Goal: Task Accomplishment & Management: Use online tool/utility

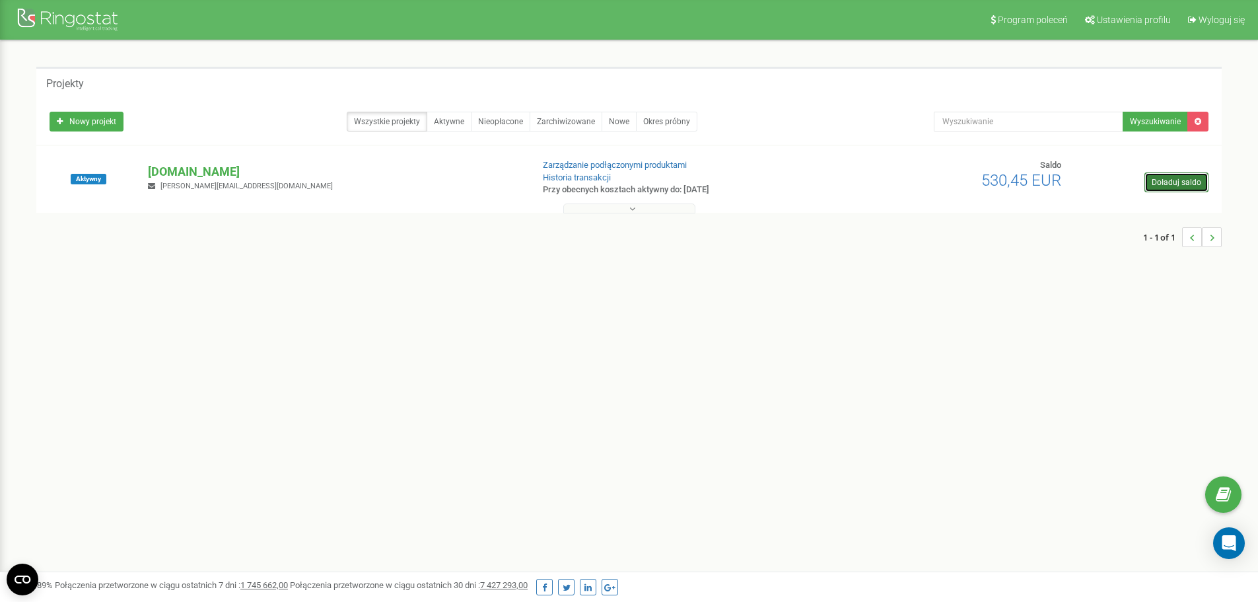
click at [1176, 180] on link "Doładuj saldo" at bounding box center [1177, 182] width 64 height 20
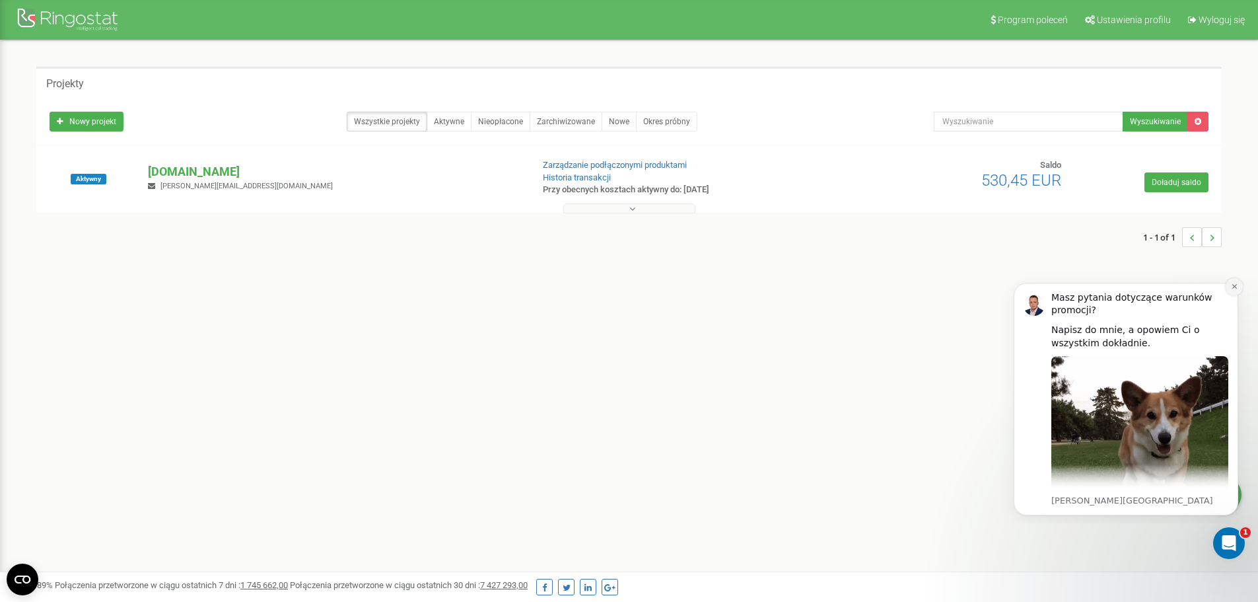
click at [1239, 287] on button "Dismiss notification" at bounding box center [1234, 286] width 17 height 17
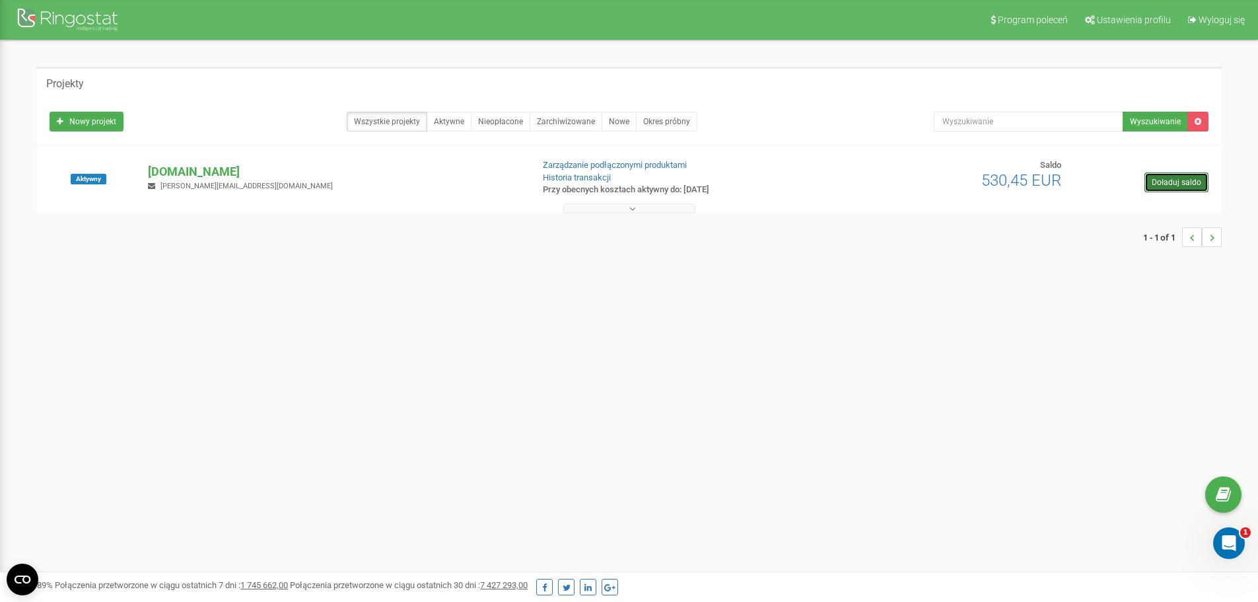
click at [1181, 188] on link "Doładuj saldo" at bounding box center [1177, 182] width 64 height 20
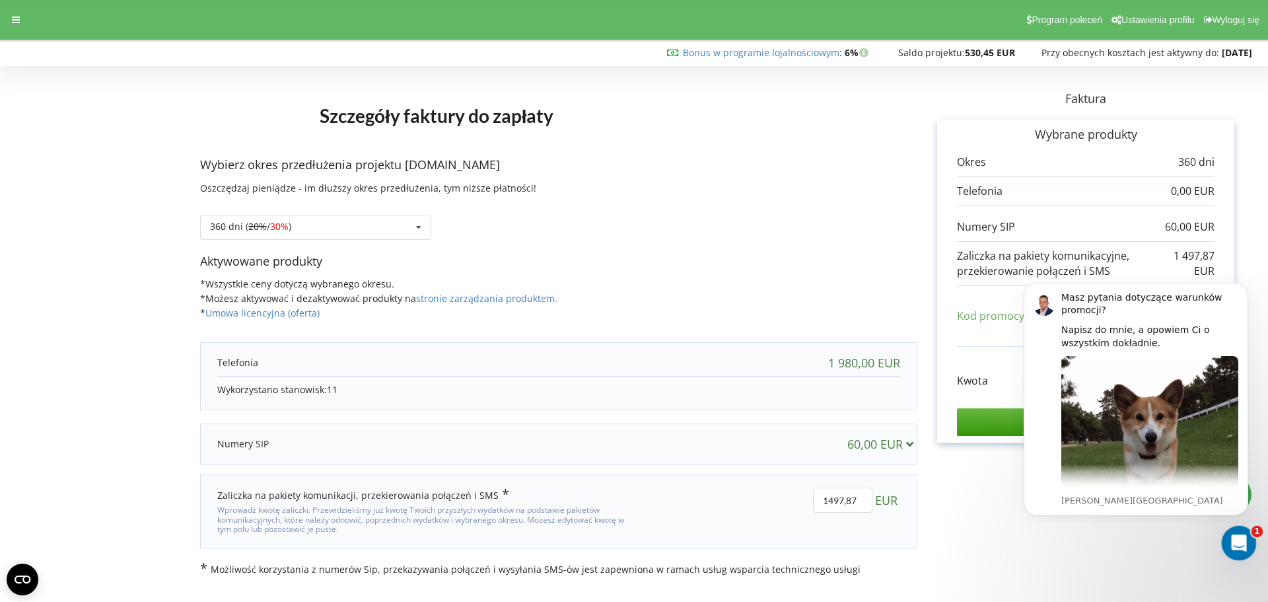
click at [1249, 536] on div "Otwórz komunikator Intercom" at bounding box center [1237, 541] width 44 height 44
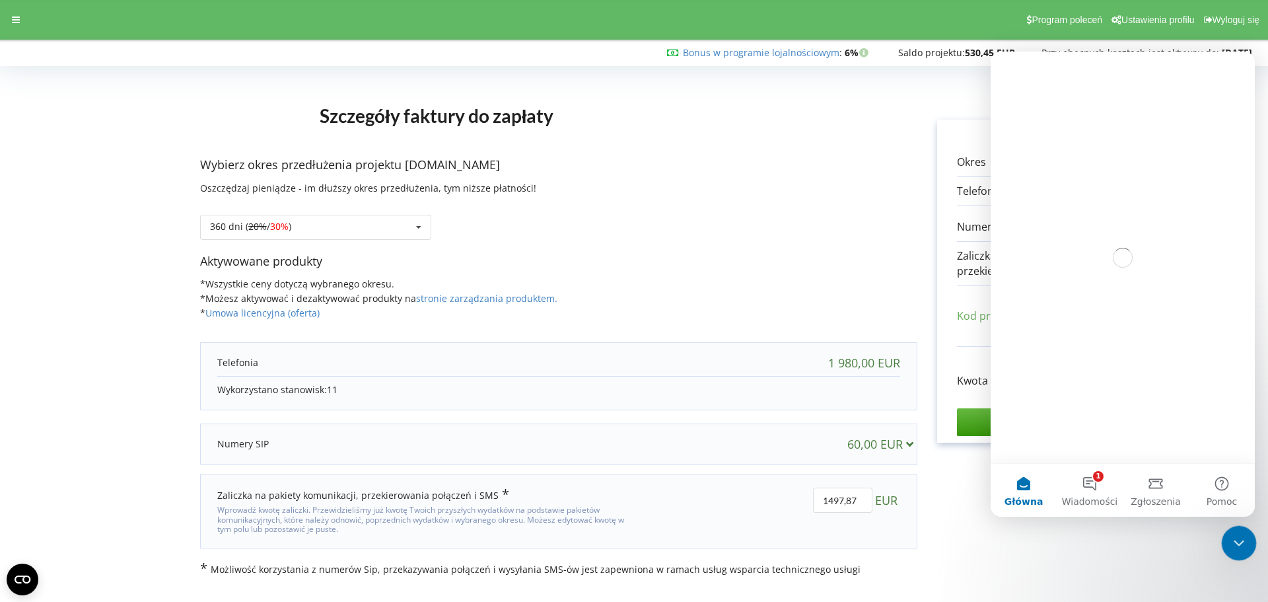
click at [1243, 537] on icon "Zamknij komunikator Intercom" at bounding box center [1237, 541] width 16 height 16
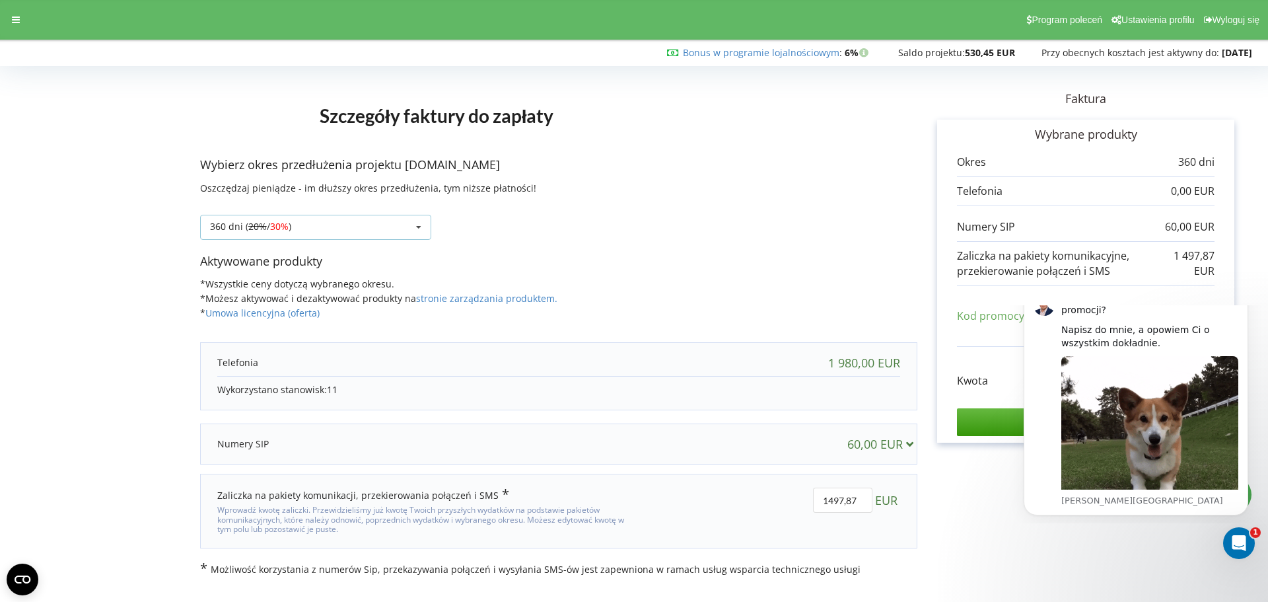
click at [343, 227] on div "360 dni ( 20% / 30% ) Doładuj saldo bez przedłużania 360 dni ( 20% / 30% ) 30%" at bounding box center [315, 227] width 231 height 25
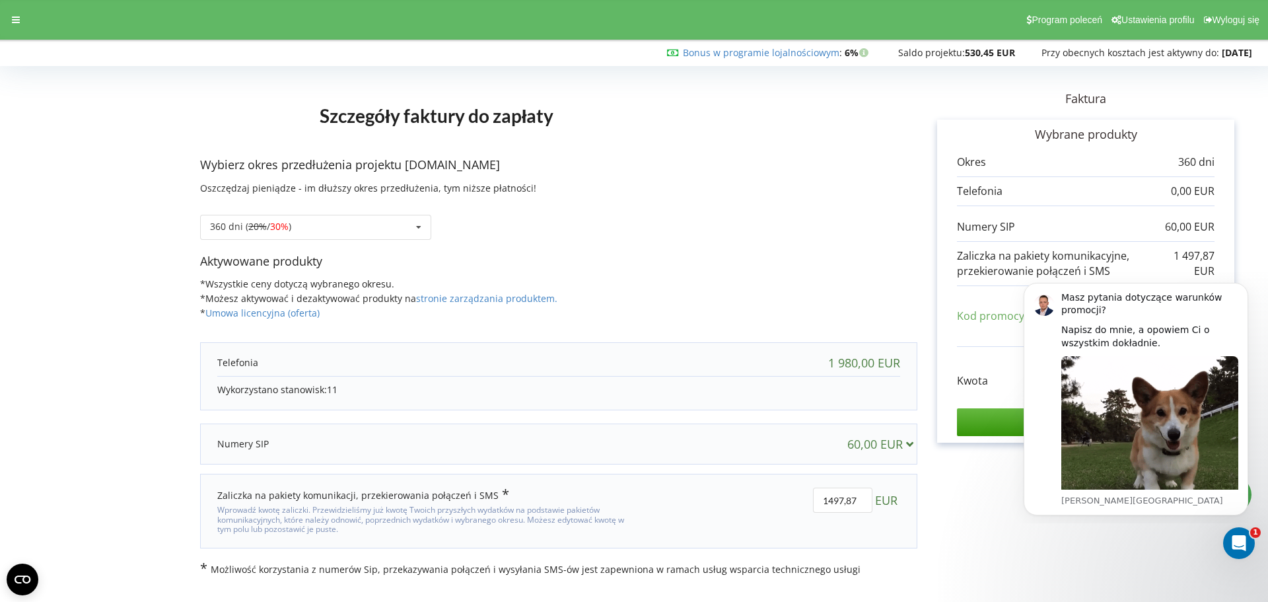
click at [650, 234] on div "360 dni ( 20% / 30% ) Doładuj saldo bez przedłużania 360 dni ( 20% / 30% ) 30% …" at bounding box center [558, 217] width 717 height 45
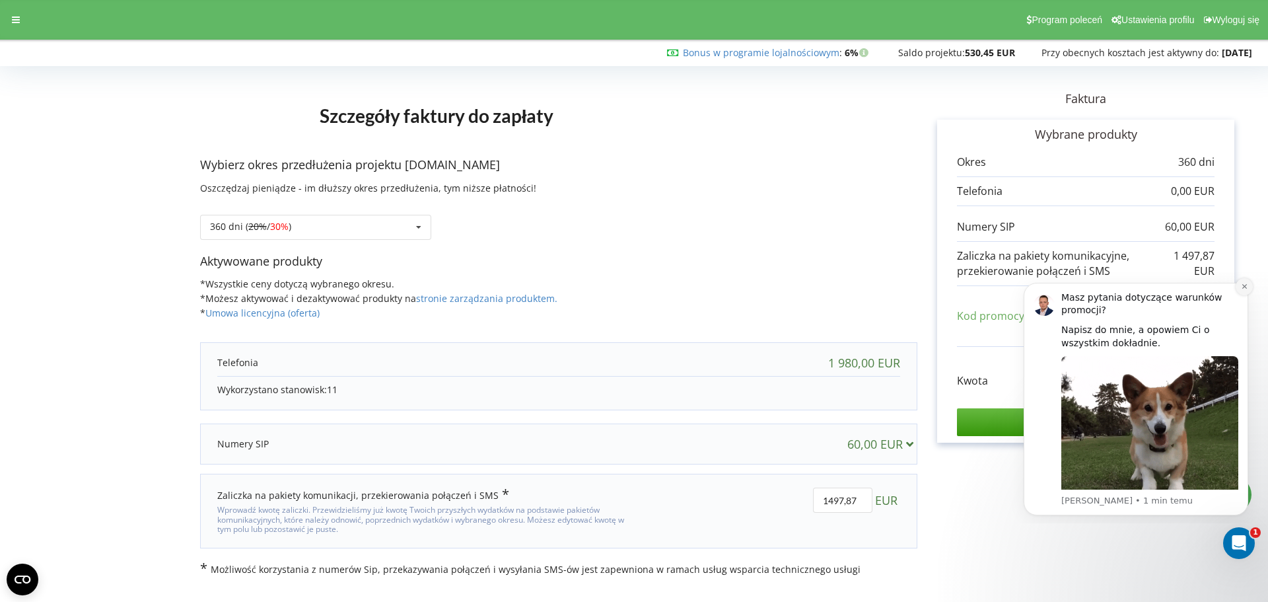
click at [1247, 281] on button "Dismiss notification" at bounding box center [1244, 286] width 17 height 17
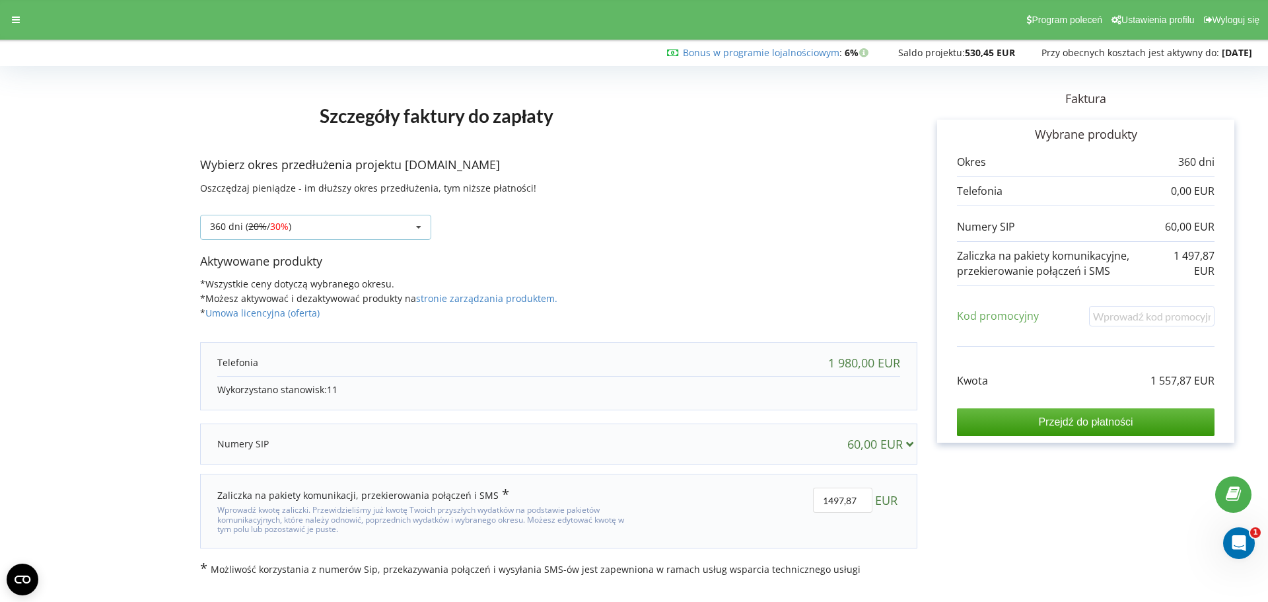
click at [353, 235] on div "360 dni ( 20% / 30% ) Doładuj saldo bez przedłużania 360 dni ( 20% / 30% ) 30%" at bounding box center [315, 227] width 231 height 25
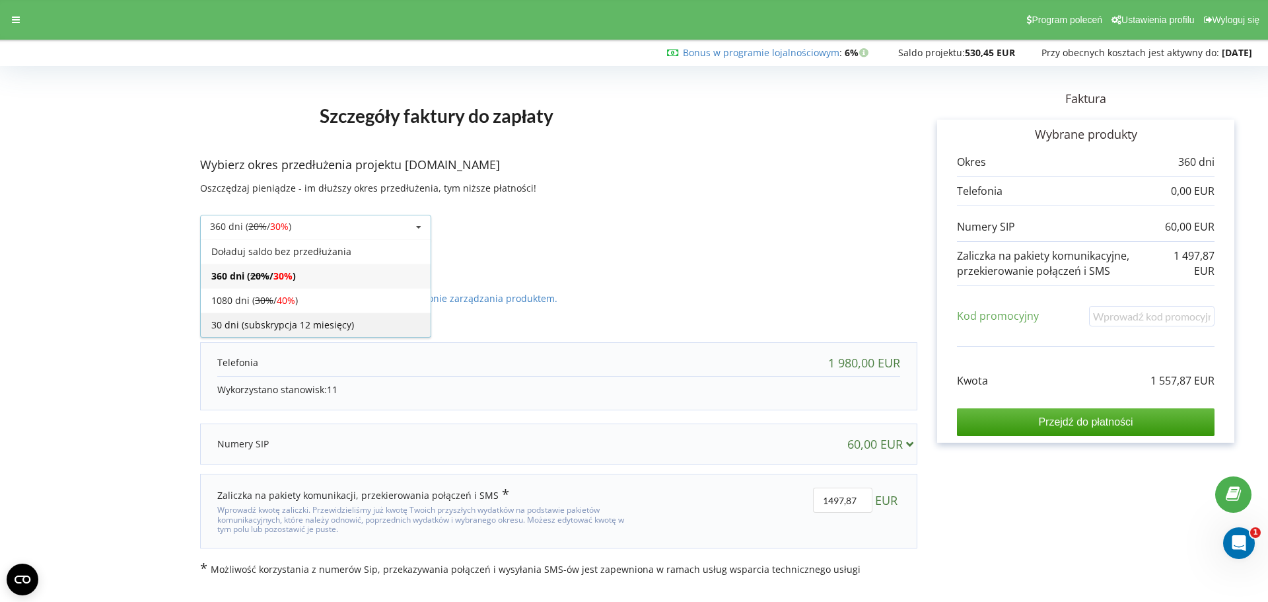
click at [319, 326] on div "30 dni (subskrypcja 12 miesięcy)" at bounding box center [316, 324] width 230 height 24
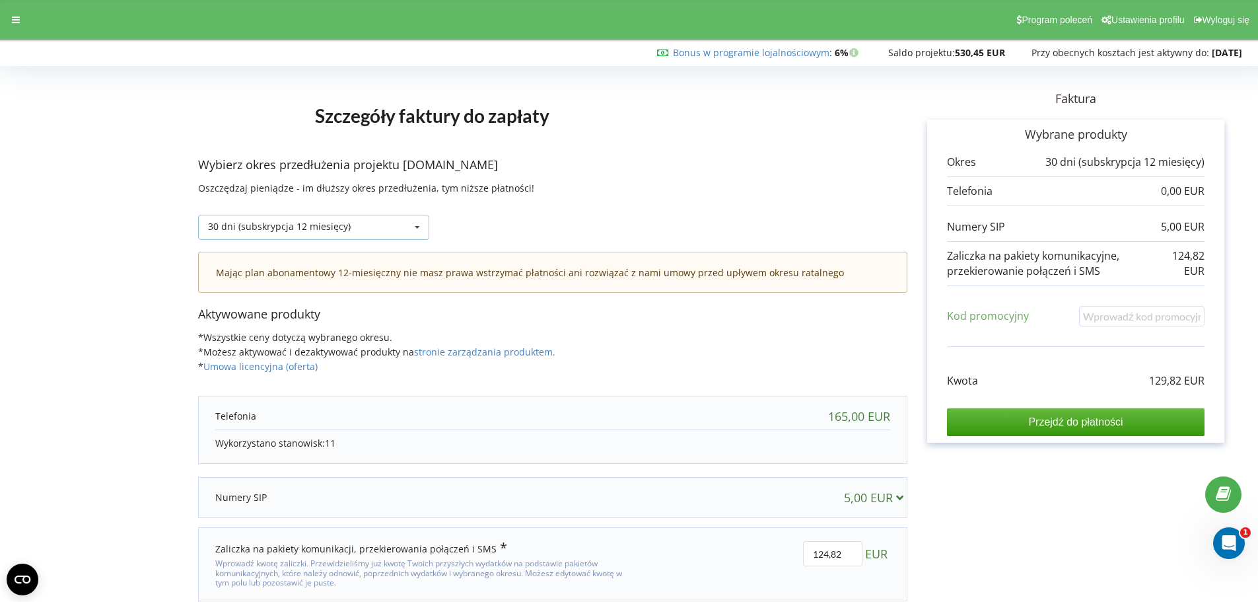
click at [346, 223] on div "30 dni (subskrypcja 12 miesięcy)" at bounding box center [279, 226] width 143 height 9
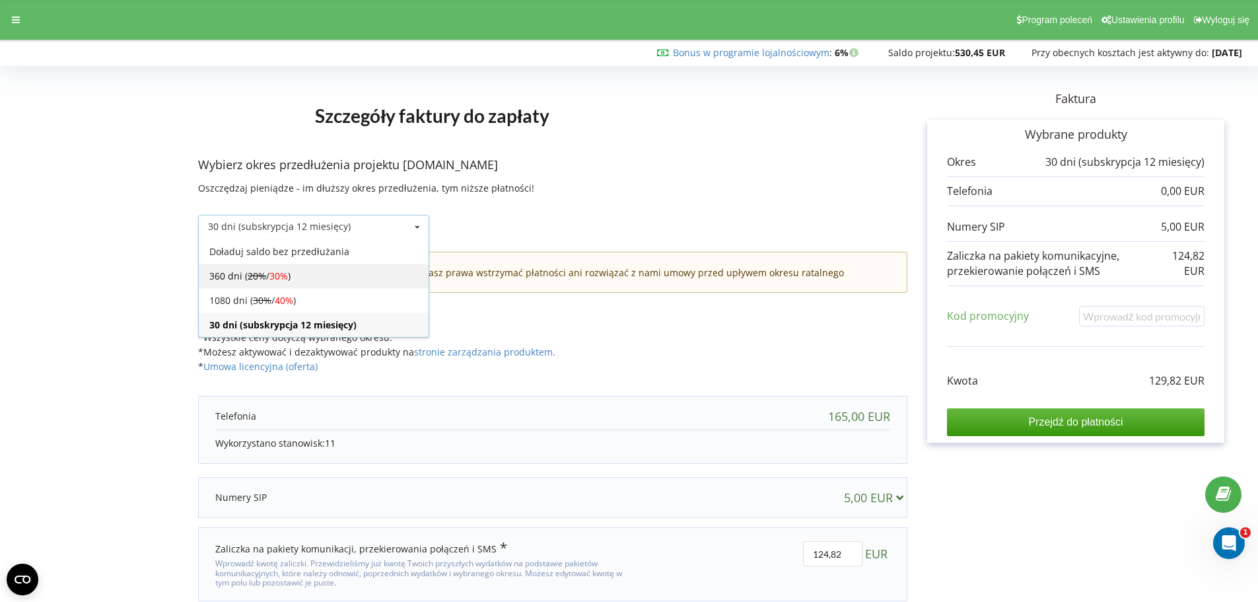
click at [303, 280] on div "360 dni ( 20% / 30% )" at bounding box center [314, 276] width 230 height 24
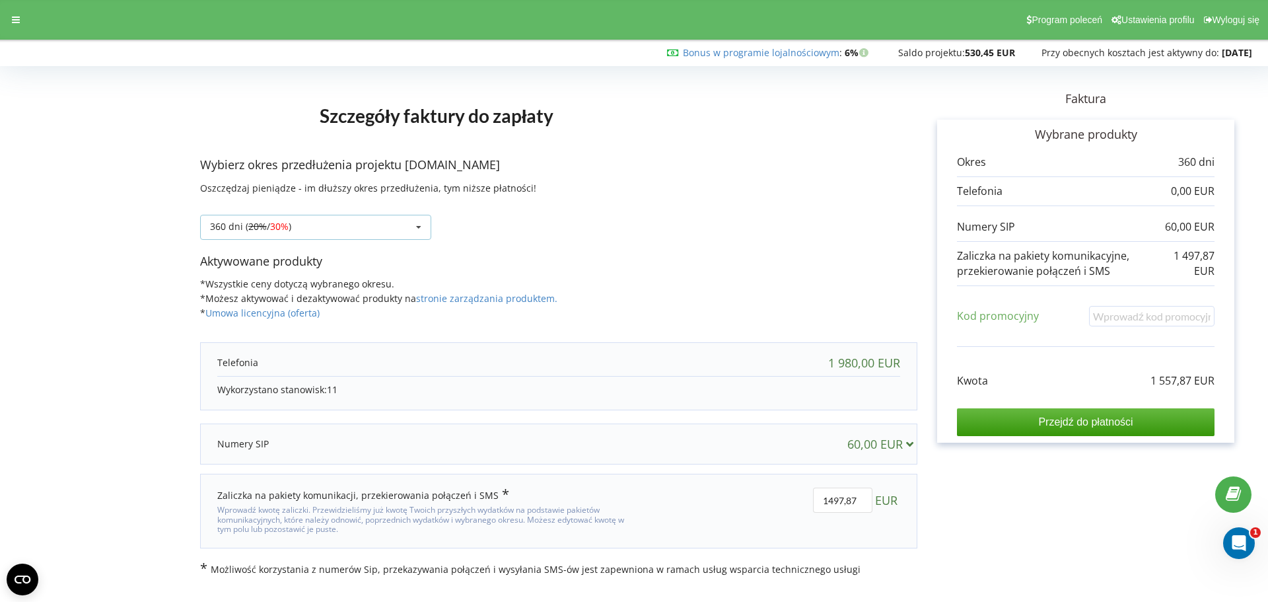
click at [345, 229] on div "360 dni ( 20% / 30% ) Doładuj saldo bez przedłużania 360 dni ( 20% / 30% ) 30%" at bounding box center [315, 227] width 231 height 25
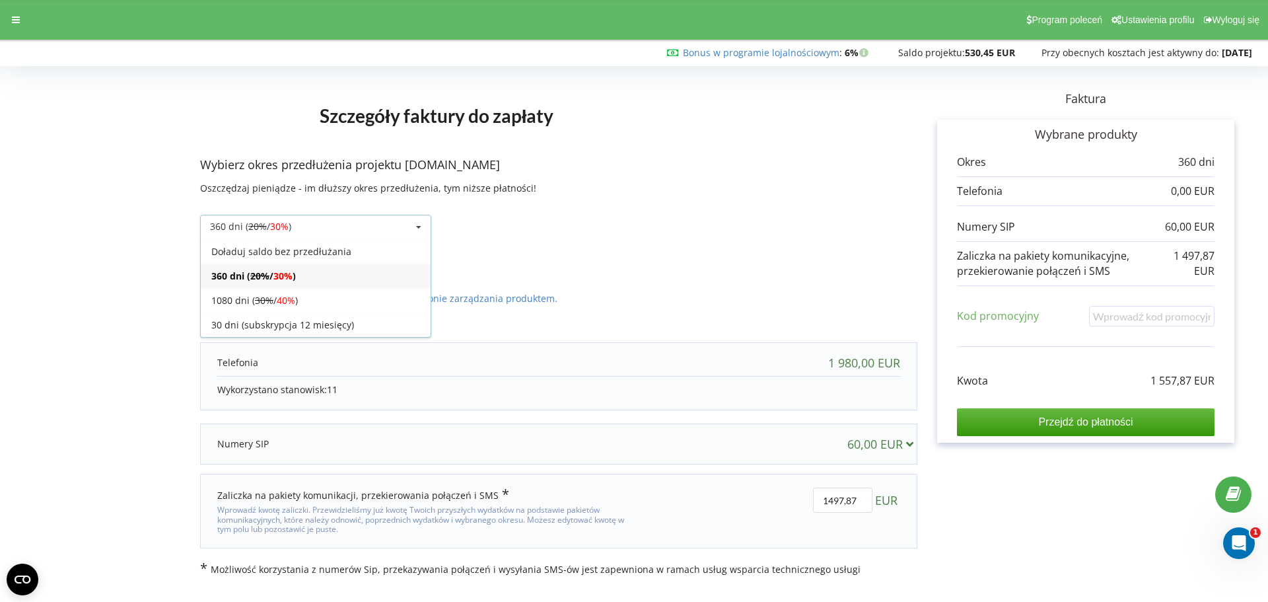
drag, startPoint x: 345, startPoint y: 229, endPoint x: 354, endPoint y: 231, distance: 9.6
click at [354, 231] on div "360 dni ( 20% / 30% ) Doładuj saldo bez przedłużania 360 dni ( 20% / 30% ) 30%" at bounding box center [315, 227] width 231 height 25
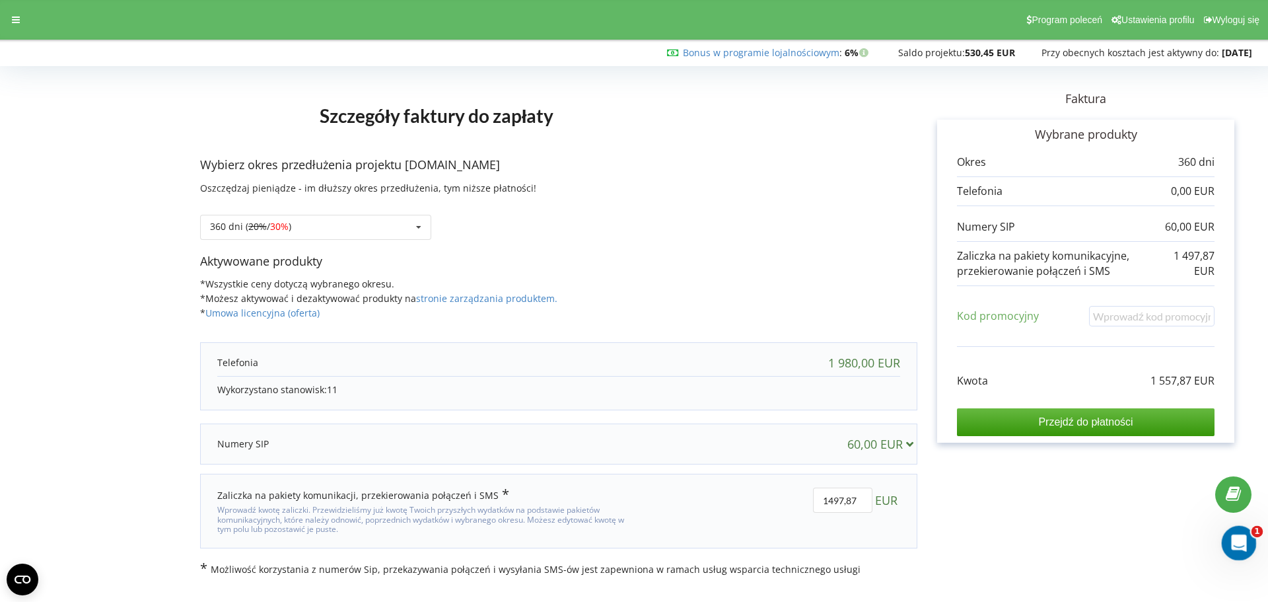
click at [1237, 542] on icon "Otwórz komunikator Intercom" at bounding box center [1237, 541] width 9 height 11
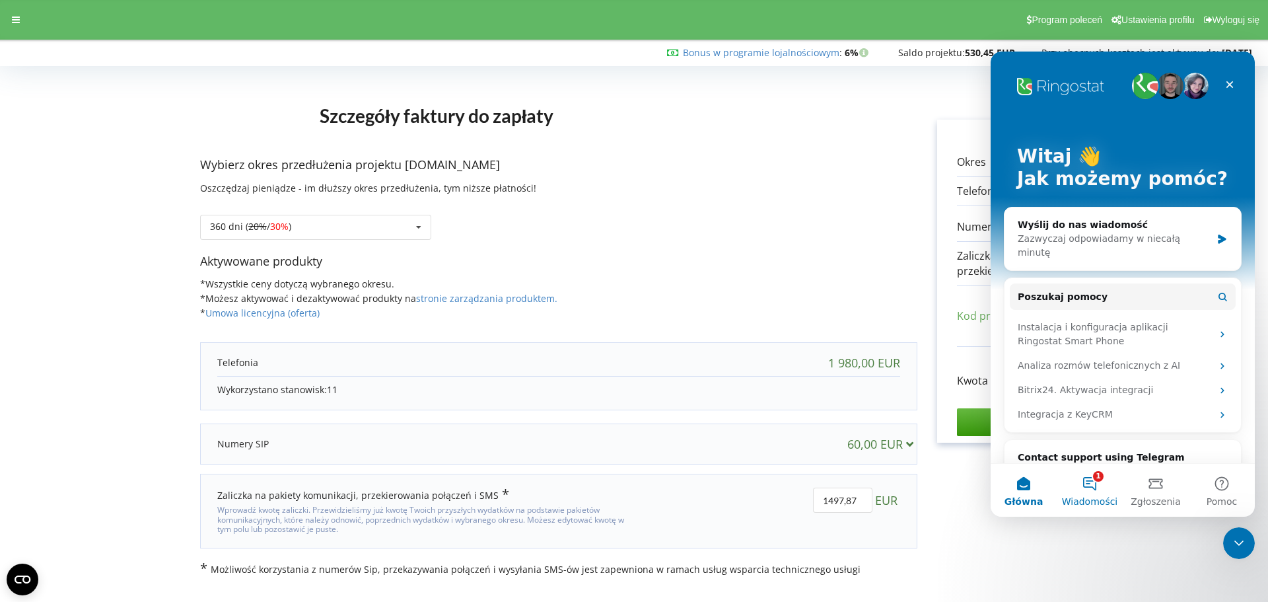
click at [1087, 476] on button "1 Wiadomości" at bounding box center [1090, 490] width 66 height 53
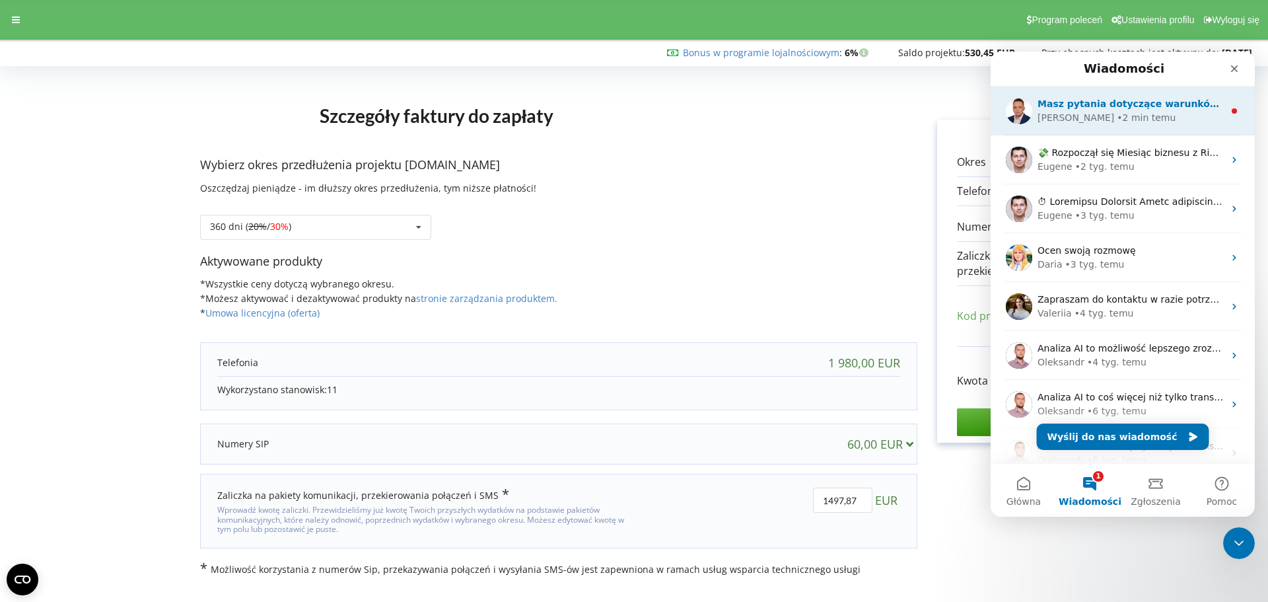
click at [1151, 112] on div "Arkadiusz • 2 min temu" at bounding box center [1131, 118] width 186 height 14
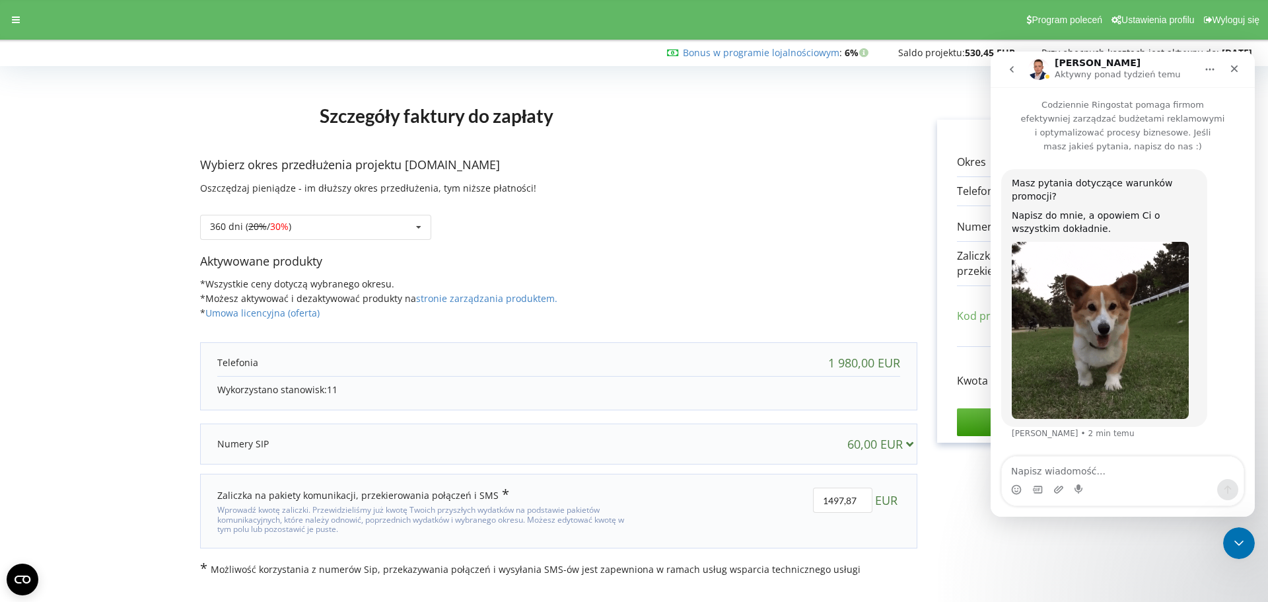
click at [1155, 209] on div "Napisz do mnie, a opowiem Ci o wszystkim dokładnie." at bounding box center [1104, 222] width 185 height 26
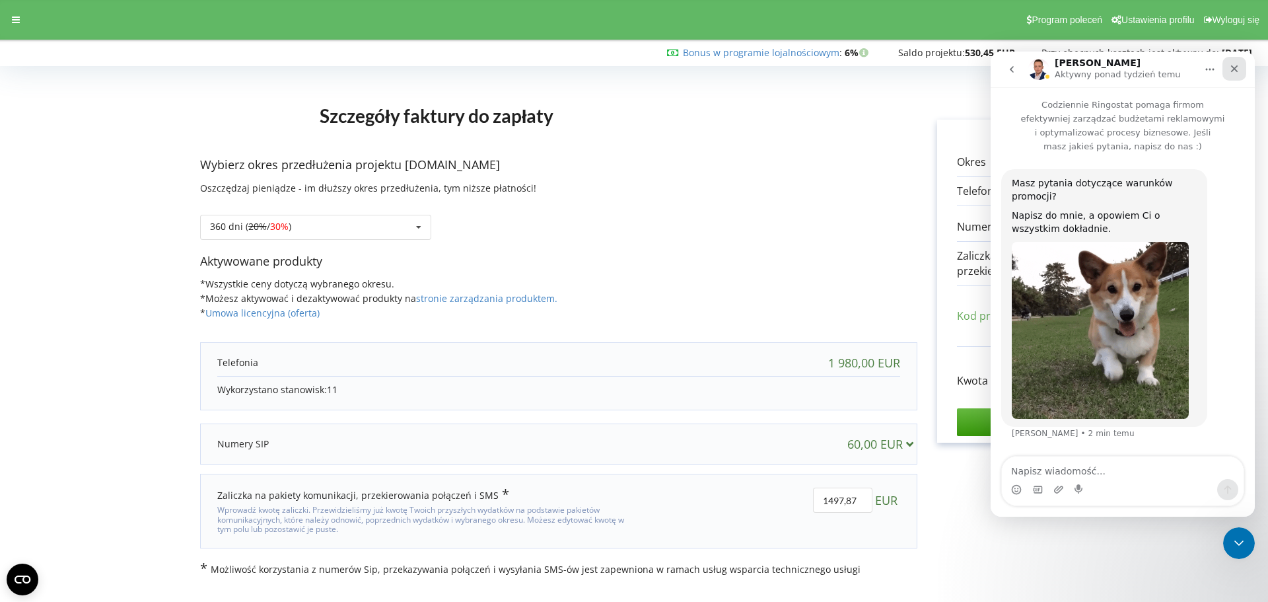
click at [1233, 66] on icon "Zamknij" at bounding box center [1234, 68] width 11 height 11
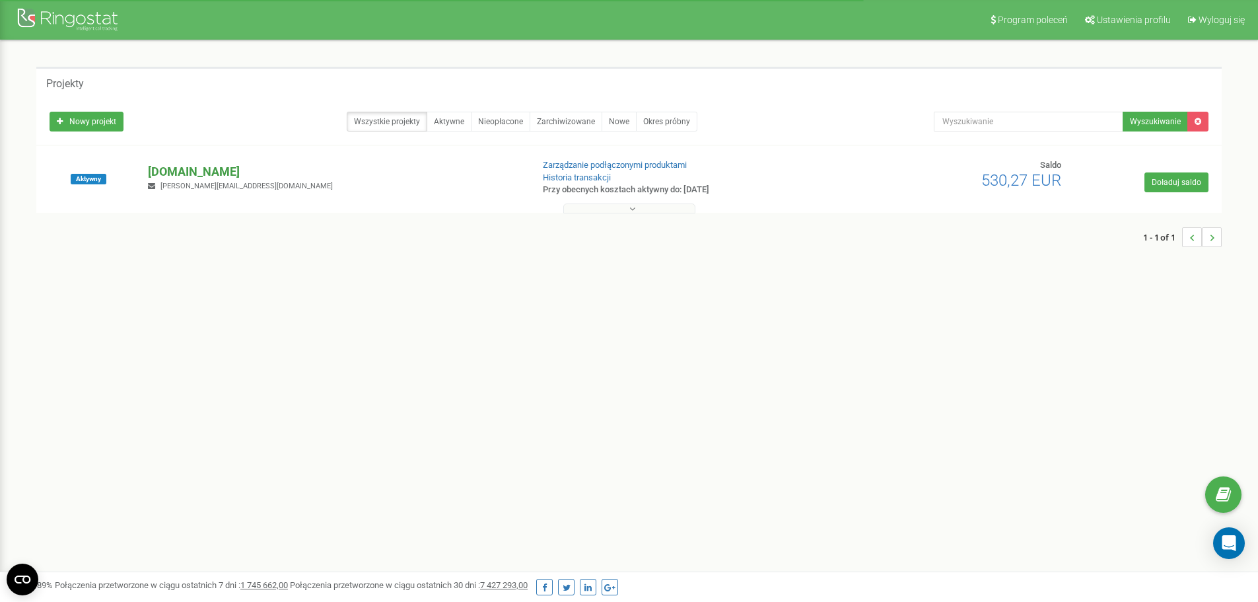
click at [167, 173] on p "[DOMAIN_NAME]" at bounding box center [334, 171] width 373 height 17
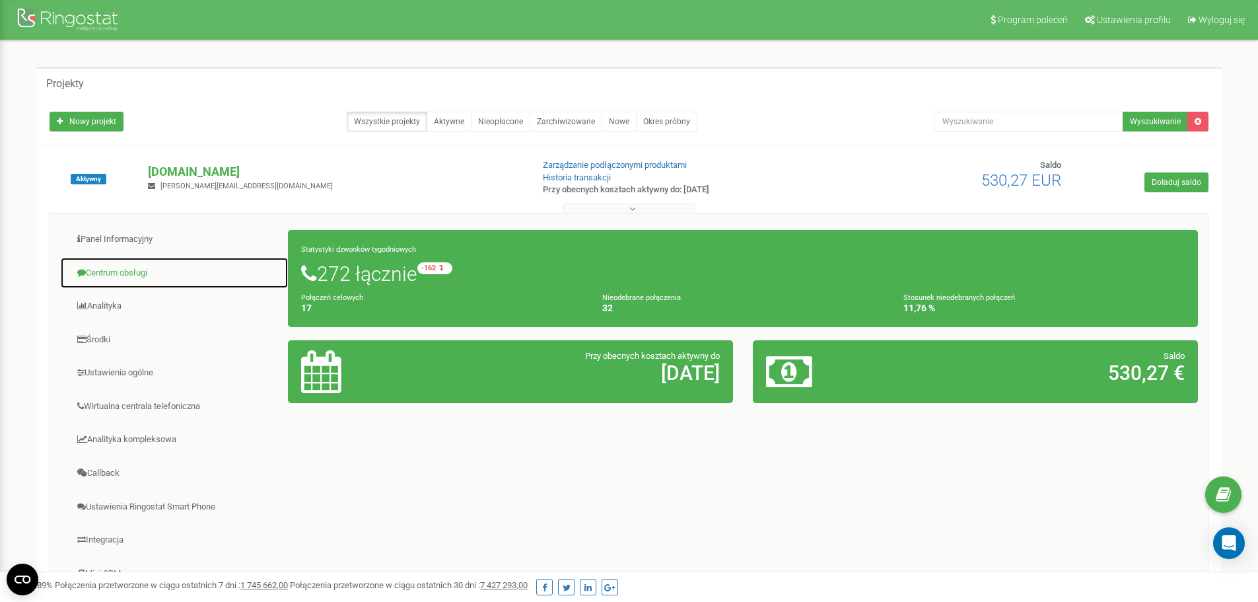
click at [83, 274] on span at bounding box center [81, 272] width 9 height 9
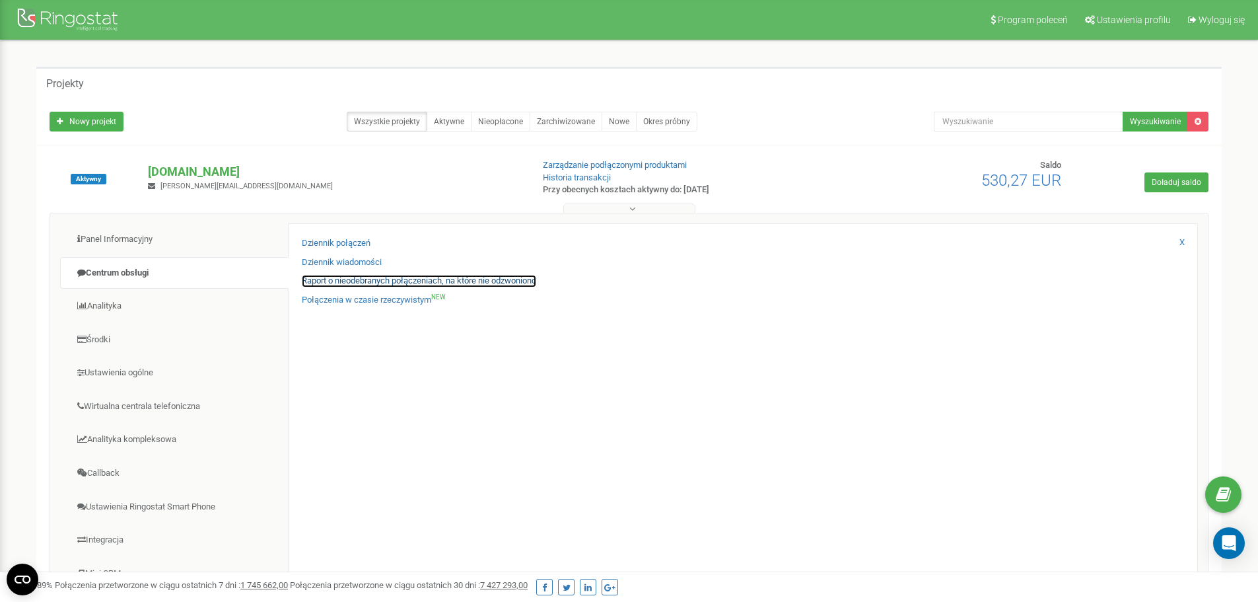
click at [374, 281] on link "Raport o nieodebranych połączeniach, na które nie odzwoniono" at bounding box center [419, 281] width 235 height 13
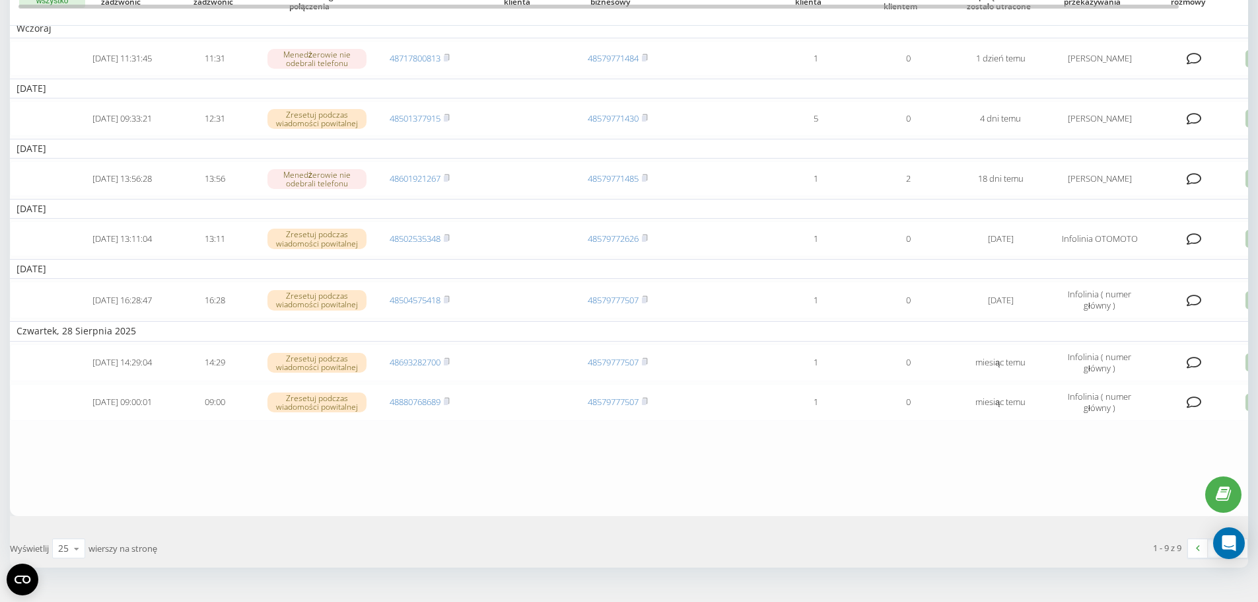
scroll to position [149, 0]
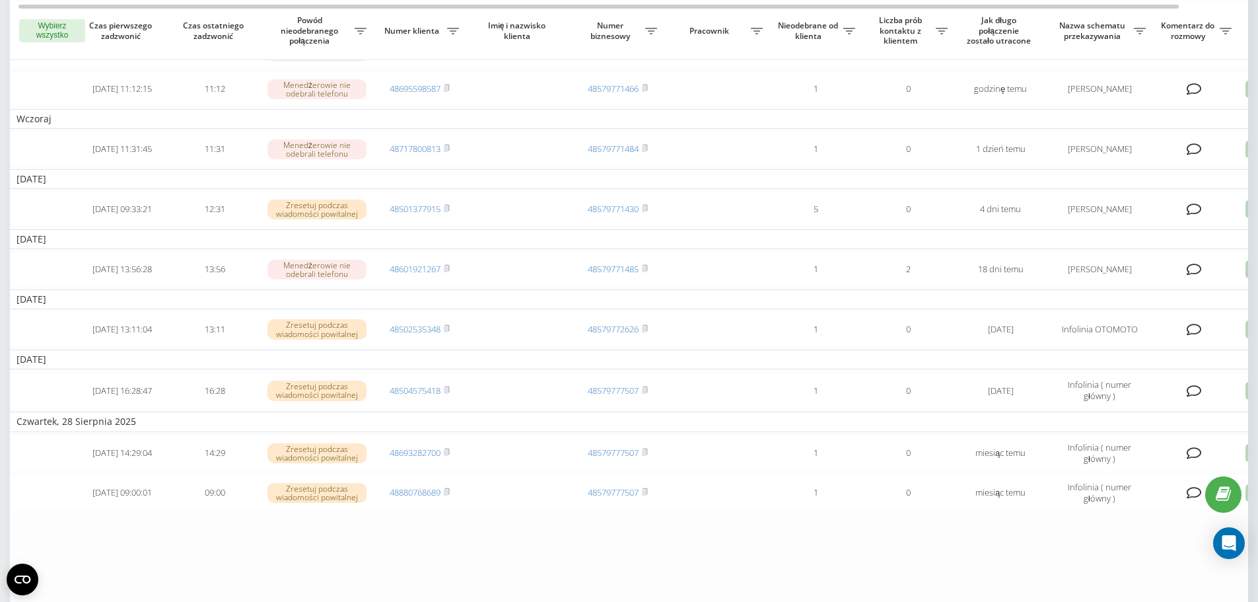
drag, startPoint x: 756, startPoint y: 492, endPoint x: 991, endPoint y: 486, distance: 235.3
click at [916, 549] on table "[DATE] [DATE] 11:32:59 11:32 Menedżerowie nie odebrali telefonu 48605631405 485…" at bounding box center [670, 275] width 1321 height 664
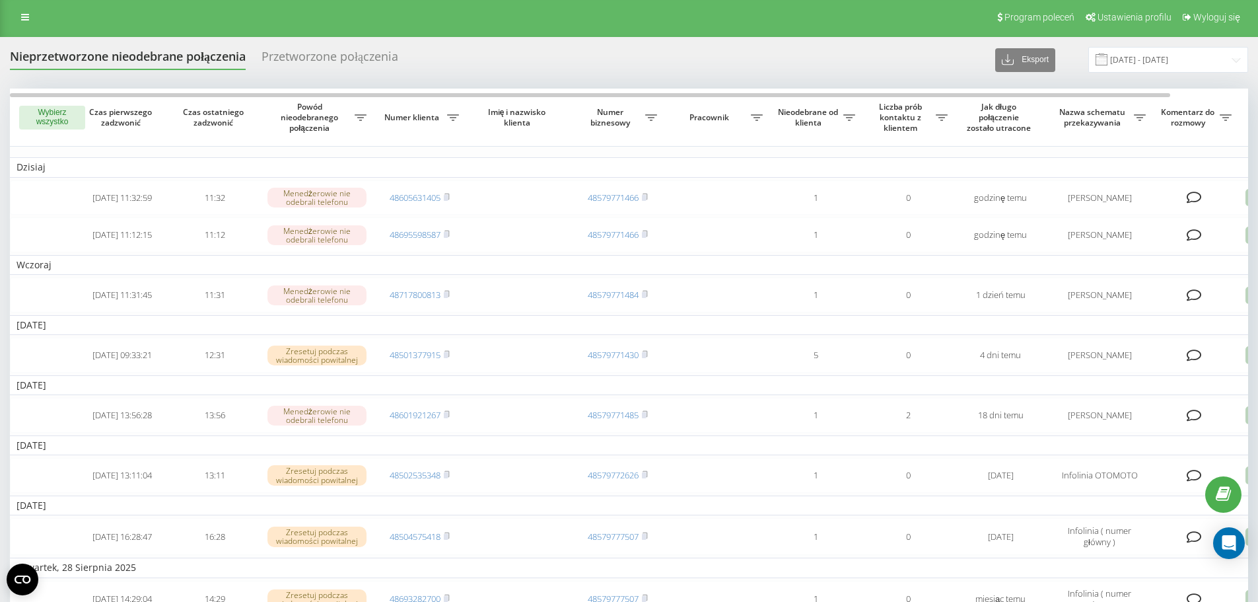
scroll to position [0, 0]
